Goal: Information Seeking & Learning: Learn about a topic

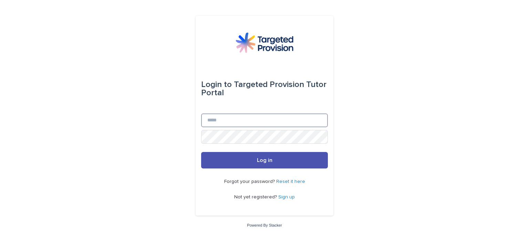
click at [234, 117] on input "Email" at bounding box center [264, 121] width 127 height 14
type input "**********"
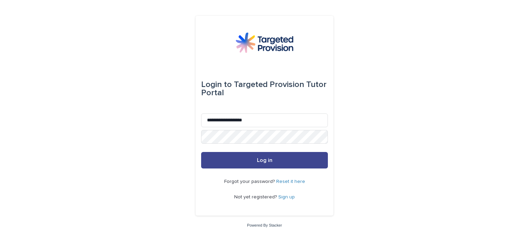
click at [275, 158] on button "Log in" at bounding box center [264, 160] width 127 height 17
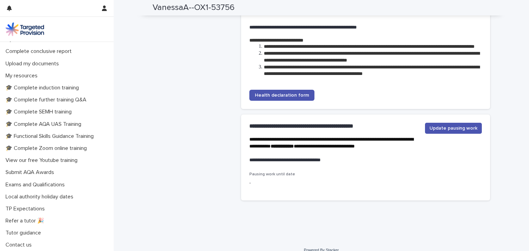
scroll to position [1481, 0]
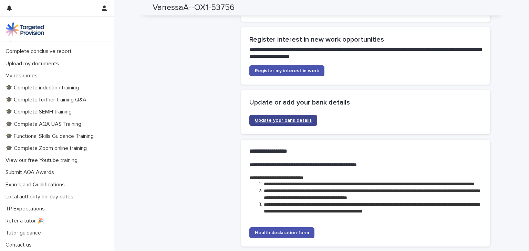
click at [271, 121] on span "Update your bank details" at bounding box center [283, 120] width 57 height 5
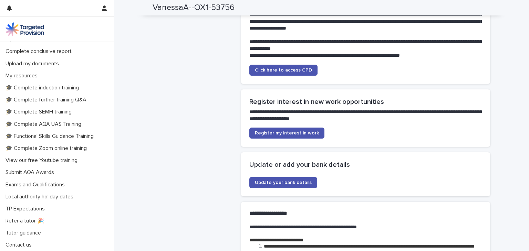
scroll to position [1378, 0]
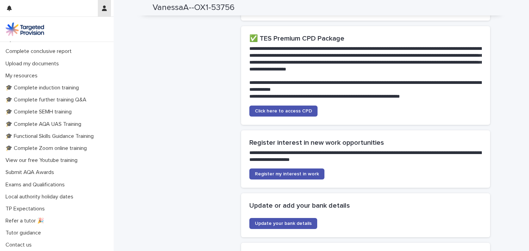
click at [105, 11] on icon "button" at bounding box center [104, 9] width 5 height 6
click at [169, 81] on div at bounding box center [264, 125] width 529 height 251
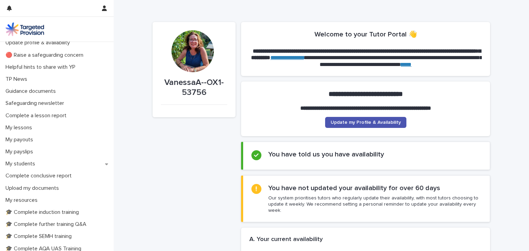
scroll to position [0, 0]
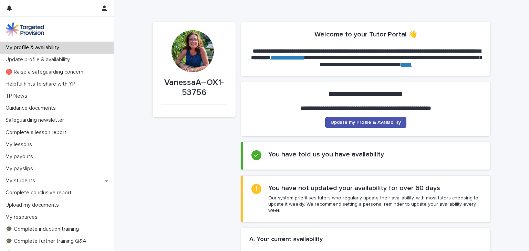
click at [33, 49] on p "My profile & availability" at bounding box center [34, 47] width 62 height 7
click at [35, 61] on p "Update profile & availability" at bounding box center [39, 59] width 73 height 7
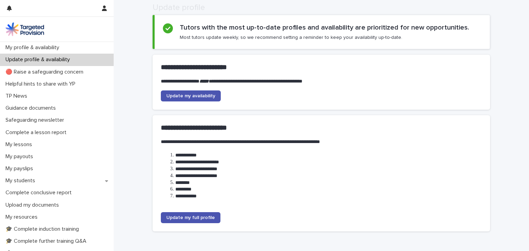
scroll to position [75, 0]
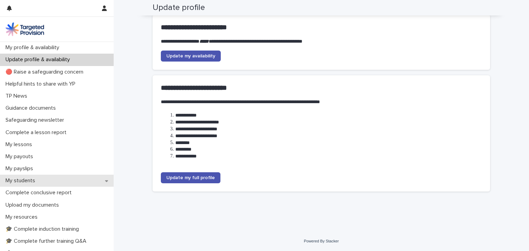
click at [34, 182] on p "My students" at bounding box center [22, 181] width 38 height 7
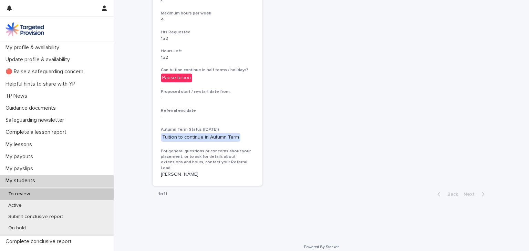
scroll to position [103, 0]
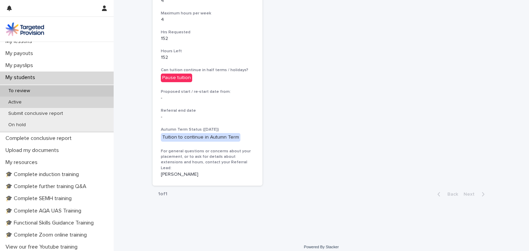
click at [30, 102] on div "Active" at bounding box center [57, 102] width 114 height 11
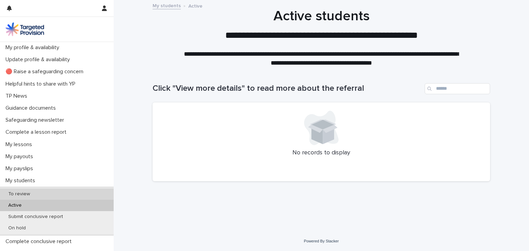
click at [49, 195] on div "To review" at bounding box center [57, 194] width 114 height 11
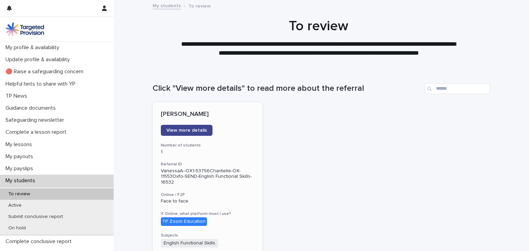
click at [176, 132] on span "View more details" at bounding box center [186, 130] width 41 height 5
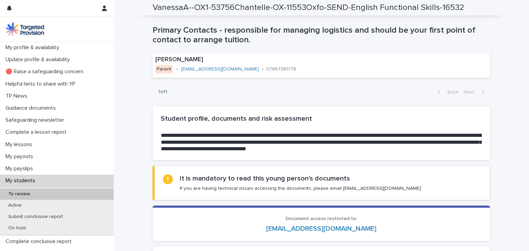
scroll to position [586, 0]
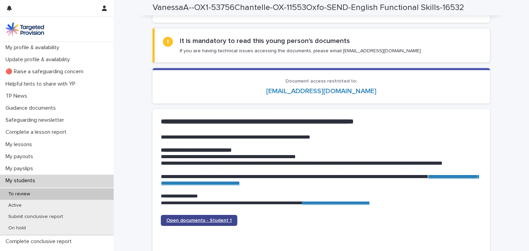
click at [196, 220] on span "Open documents - Student 1" at bounding box center [198, 220] width 65 height 5
